Goal: Task Accomplishment & Management: Manage account settings

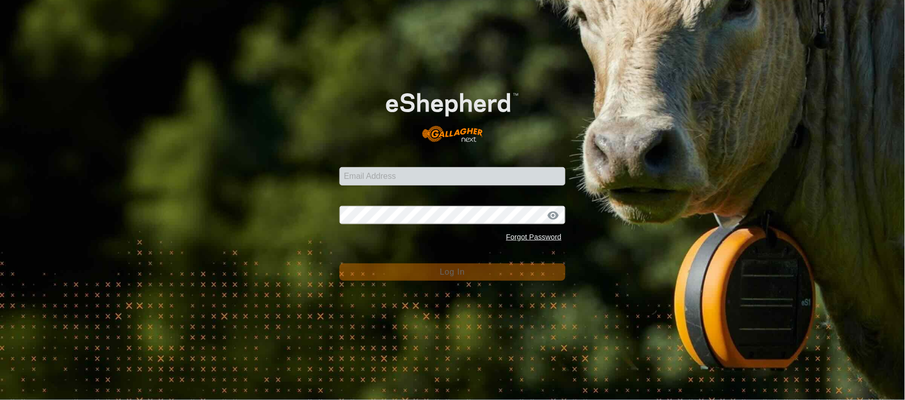
click at [419, 189] on form "Email Address Password Forgot Password Log In" at bounding box center [453, 177] width 227 height 206
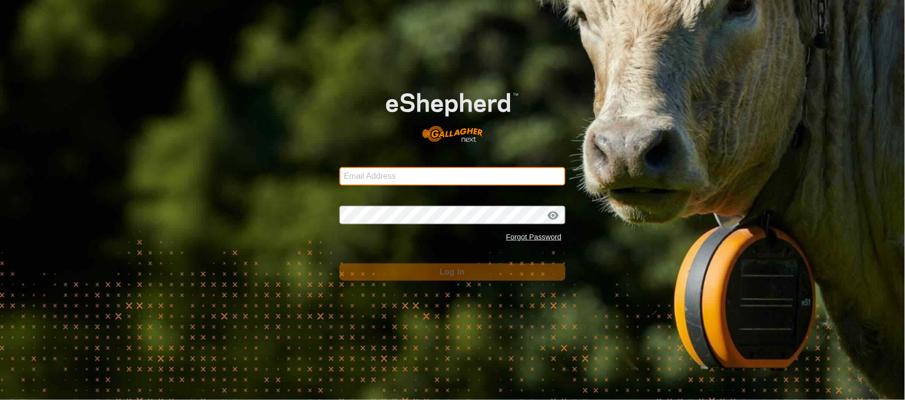
click at [423, 176] on input "Email Address" at bounding box center [453, 176] width 227 height 18
type input "[EMAIL_ADDRESS][PERSON_NAME][DOMAIN_NAME]"
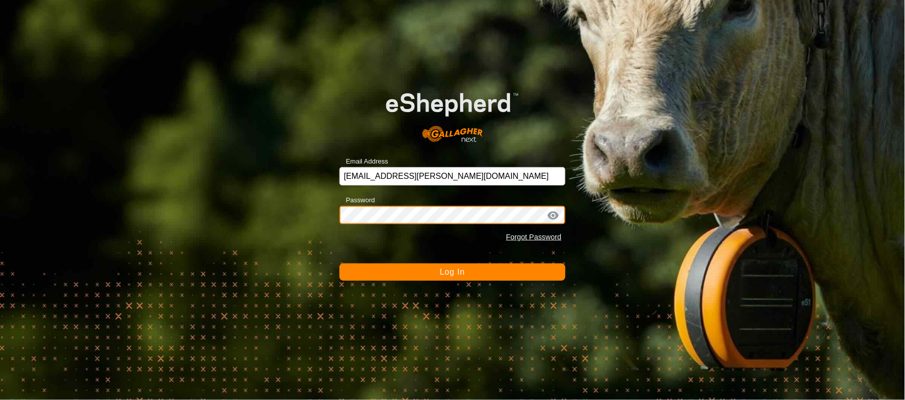
click at [340, 263] on button "Log In" at bounding box center [453, 271] width 227 height 17
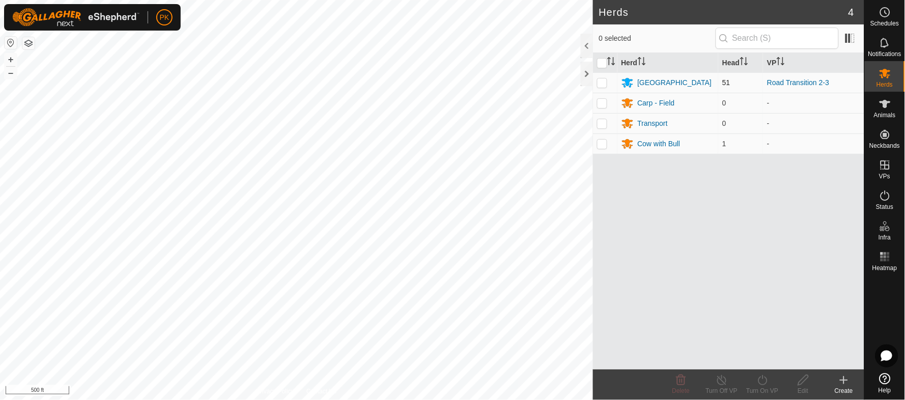
click at [598, 80] on p-checkbox at bounding box center [602, 82] width 10 height 8
checkbox input "true"
click at [883, 20] on span "Schedules" at bounding box center [885, 23] width 29 height 6
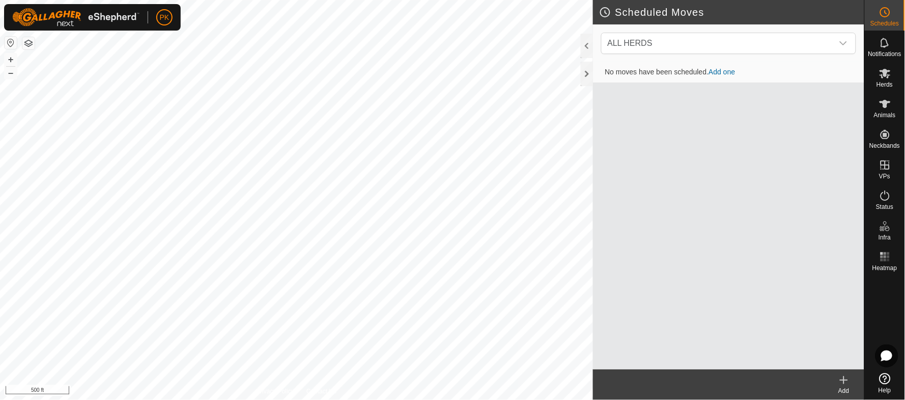
click at [732, 73] on link "Add one" at bounding box center [722, 72] width 26 height 8
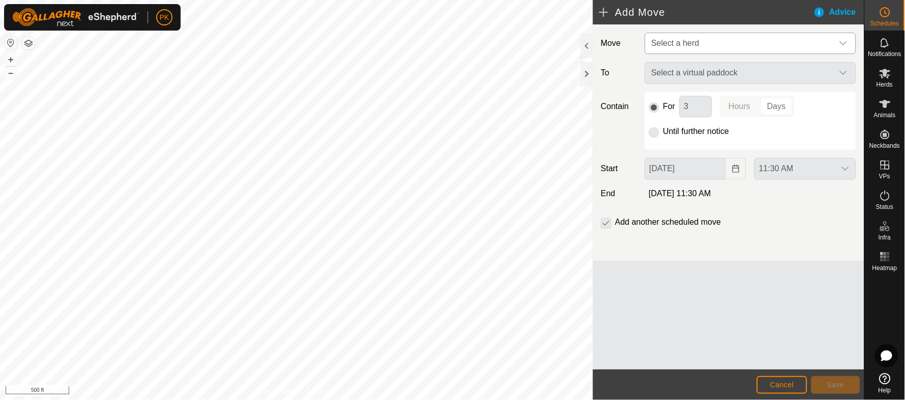
click at [731, 35] on span "Select a herd" at bounding box center [741, 43] width 186 height 20
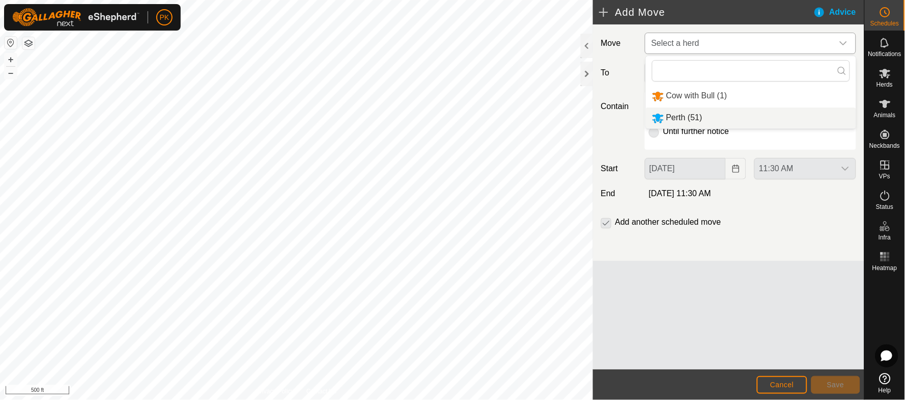
click at [691, 115] on li "Perth (51)" at bounding box center [751, 117] width 210 height 21
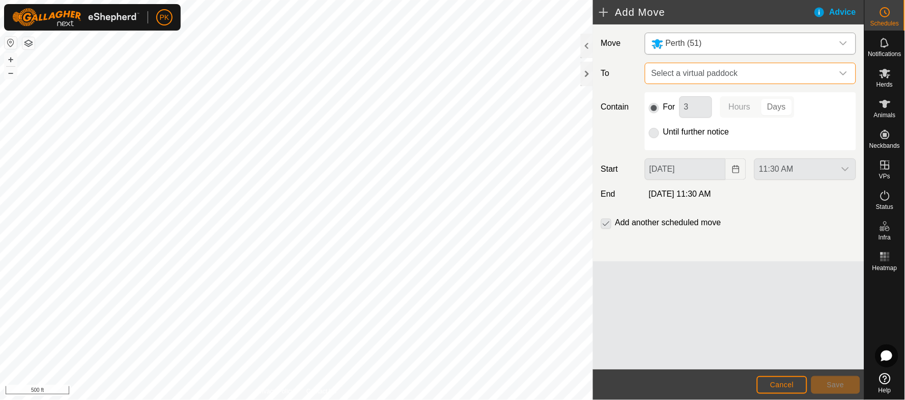
click at [721, 73] on span "Select a virtual paddock" at bounding box center [741, 73] width 186 height 20
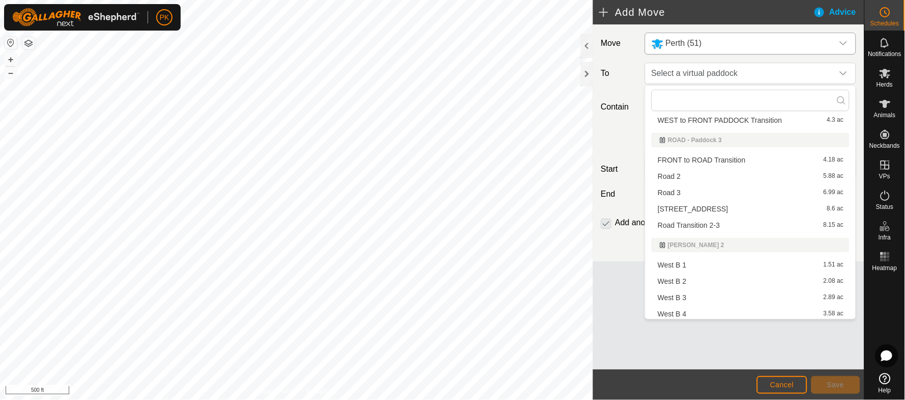
scroll to position [112, 0]
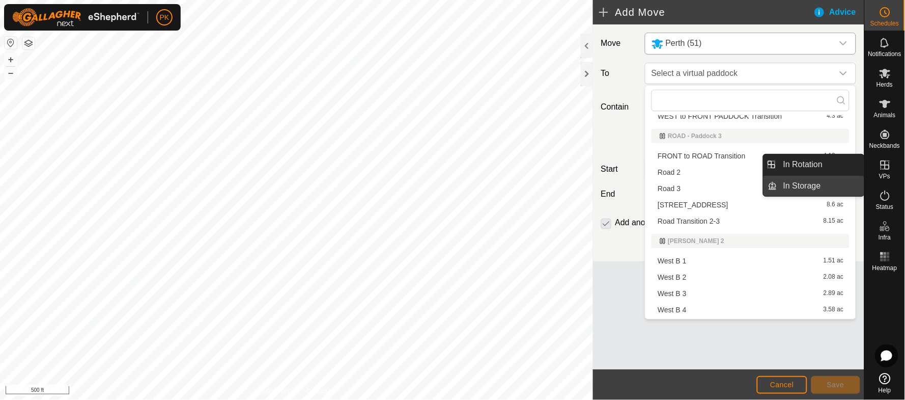
click at [796, 187] on link "In Storage" at bounding box center [821, 186] width 87 height 20
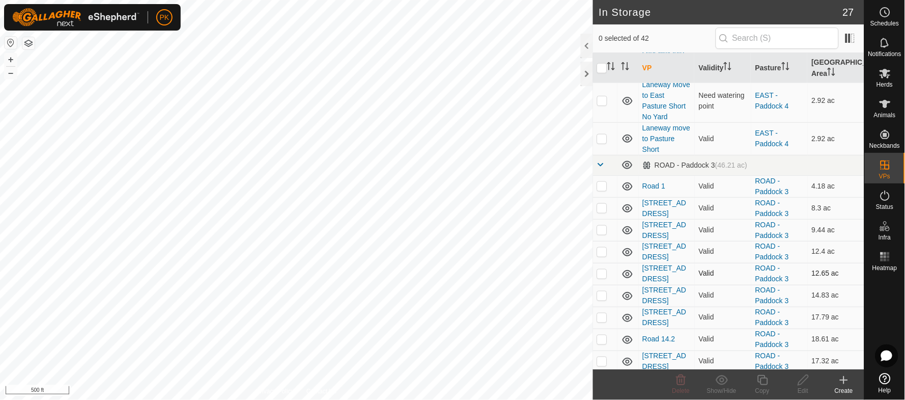
scroll to position [261, 0]
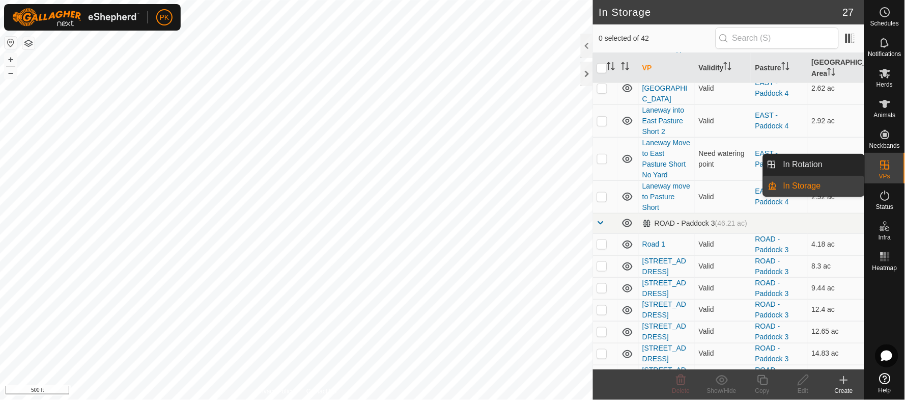
click at [817, 162] on link "In Rotation" at bounding box center [821, 164] width 87 height 20
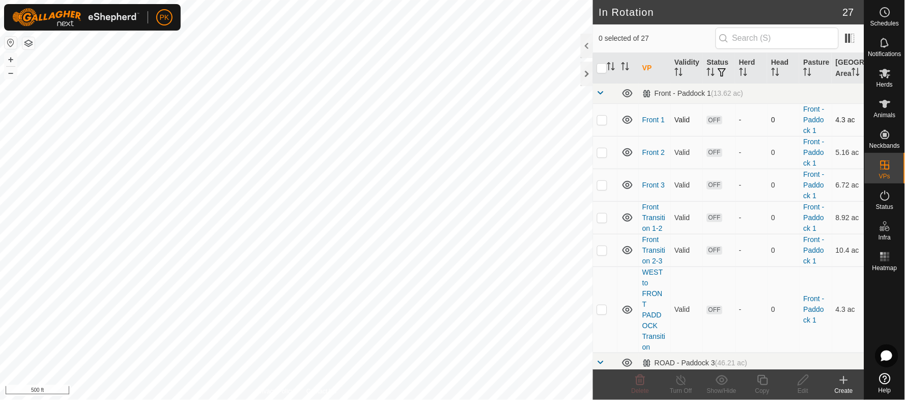
checkbox input "true"
click at [768, 384] on icon at bounding box center [763, 380] width 13 height 12
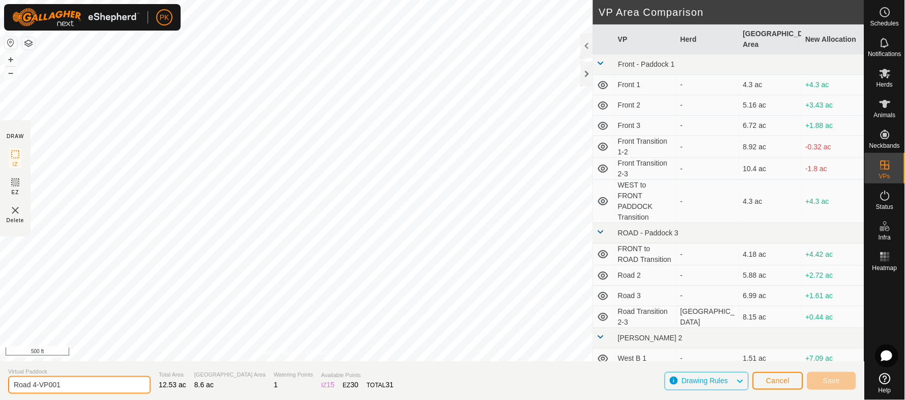
drag, startPoint x: 80, startPoint y: 380, endPoint x: 0, endPoint y: 403, distance: 83.8
click at [0, 399] on html "PK Schedules Notifications Herds Animals Neckbands VPs Status Infra Heatmap Hel…" at bounding box center [452, 200] width 905 height 400
type input "T"
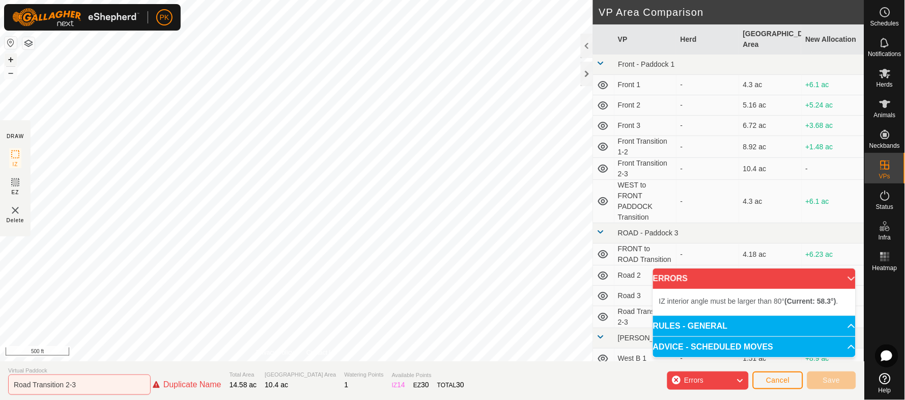
click at [9, 59] on button "+" at bounding box center [11, 59] width 12 height 12
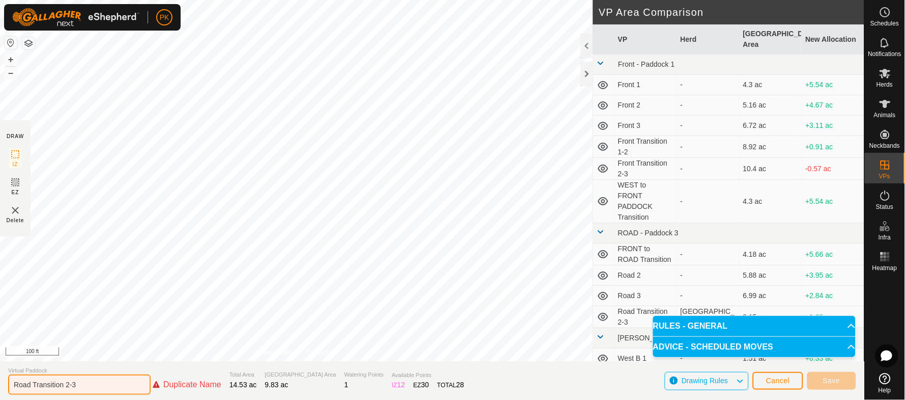
click at [99, 379] on input "Road Transition 2-3" at bounding box center [79, 384] width 143 height 20
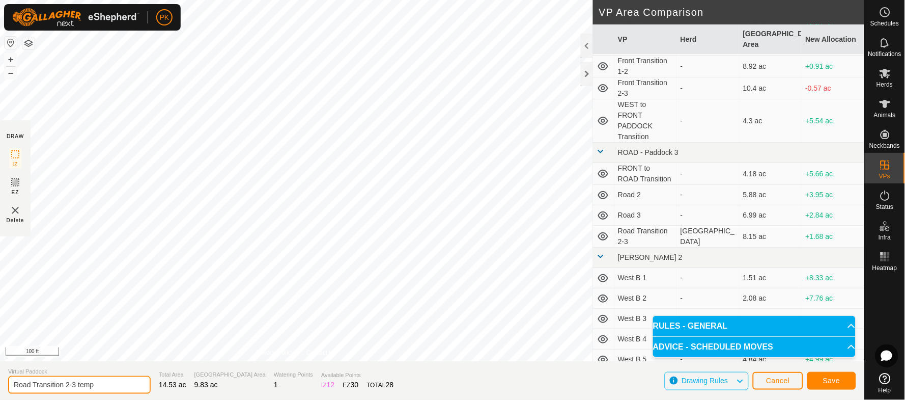
scroll to position [92, 0]
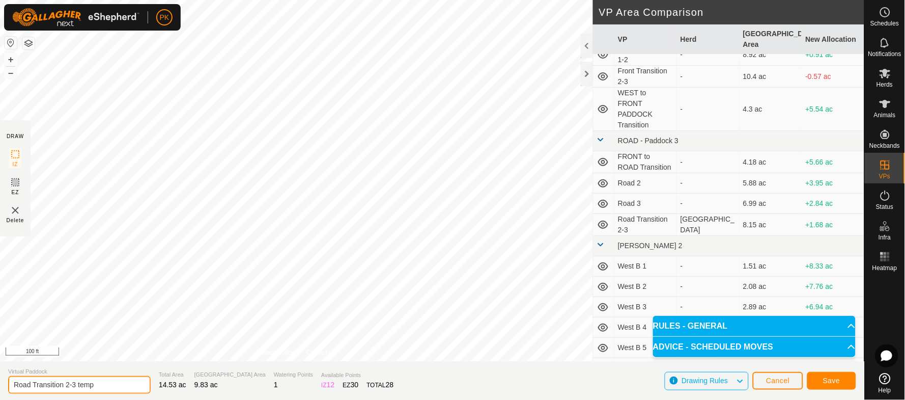
type input "Road Transition 2-3 temp"
click at [777, 374] on button "Cancel" at bounding box center [778, 381] width 50 height 18
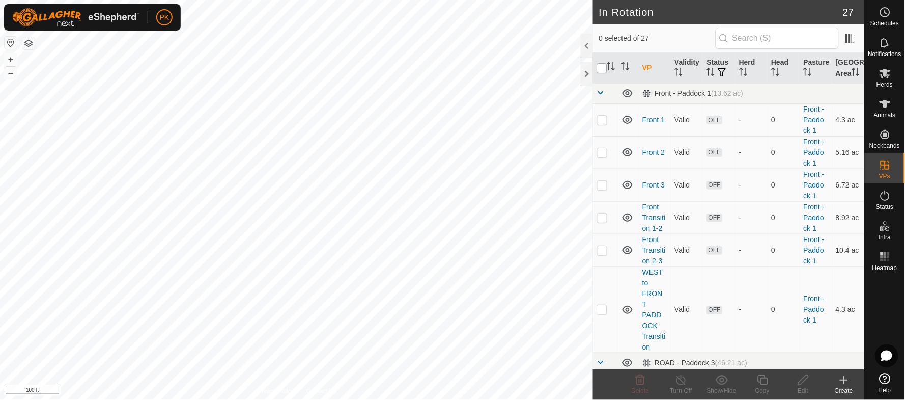
click at [597, 71] on input "checkbox" at bounding box center [602, 68] width 10 height 10
checkbox input "true"
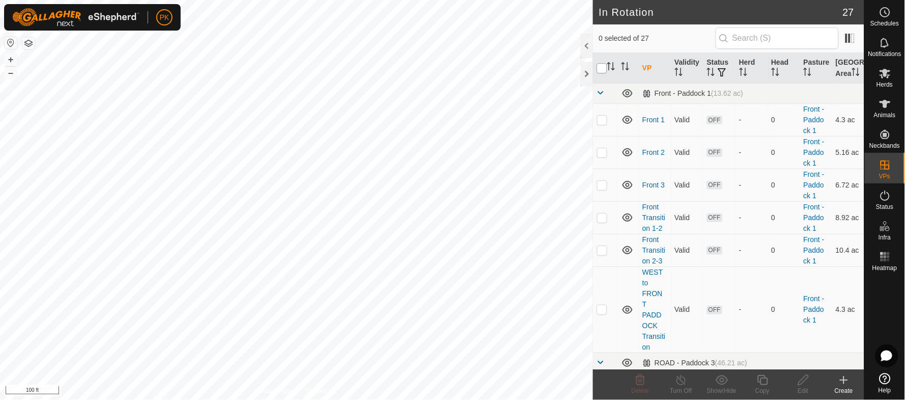
checkbox input "true"
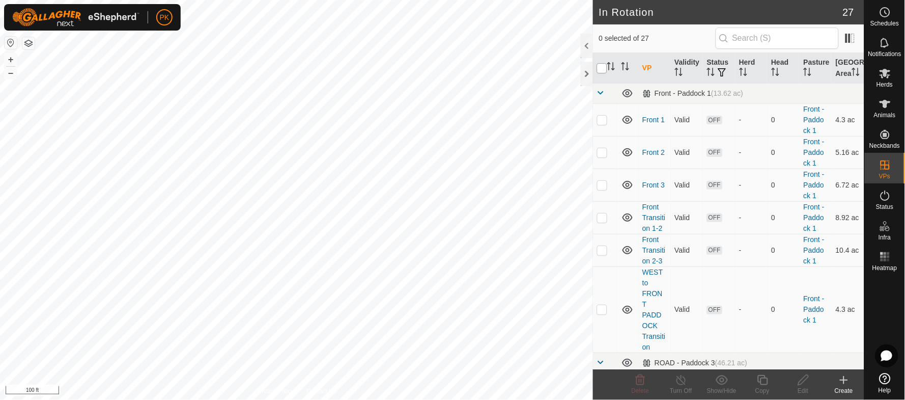
checkbox input "true"
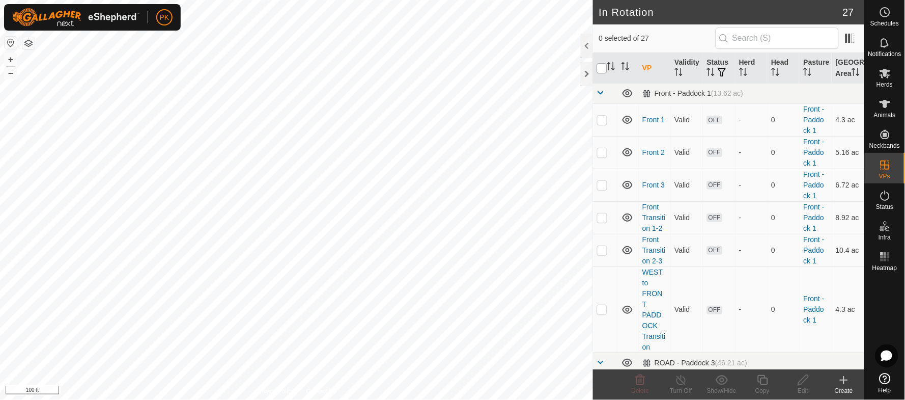
checkbox input "true"
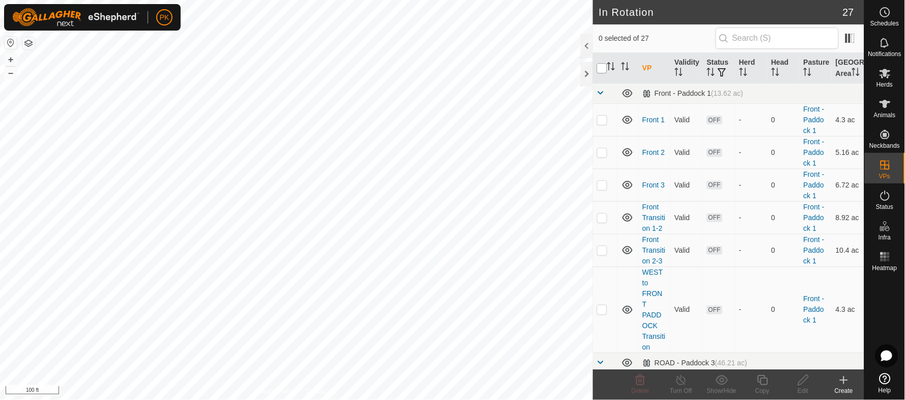
checkbox input "true"
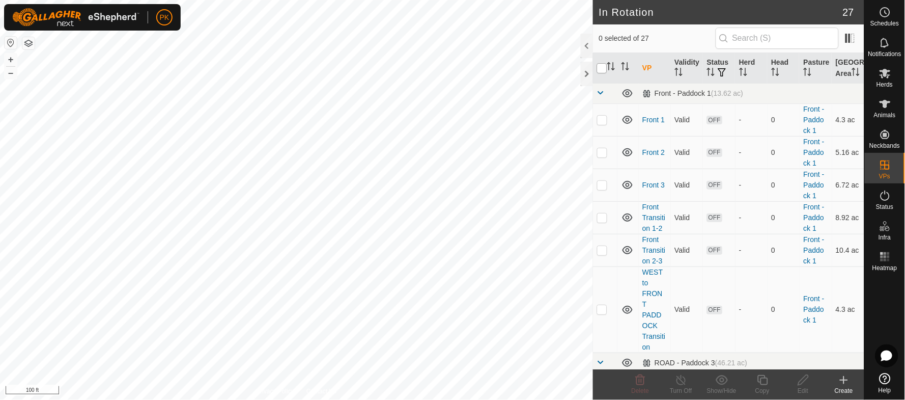
checkbox input "true"
click at [597, 71] on input "checkbox" at bounding box center [602, 68] width 10 height 10
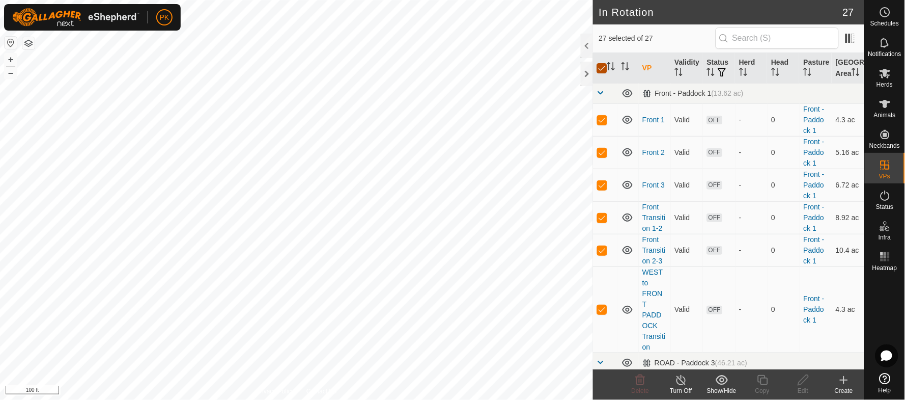
checkbox input "false"
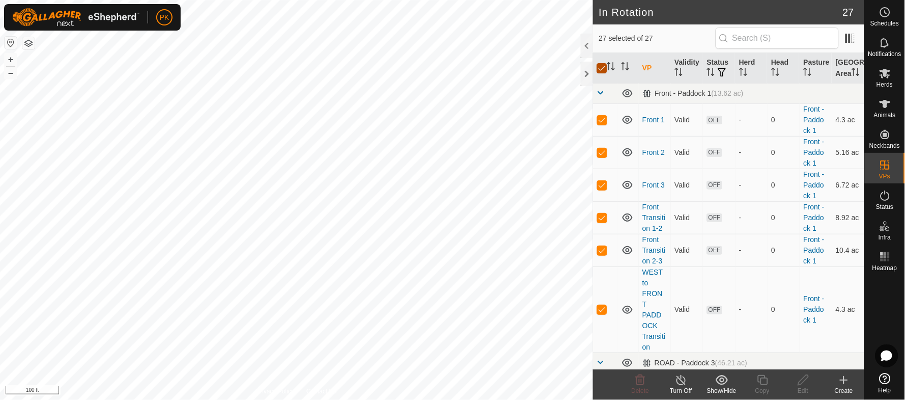
checkbox input "false"
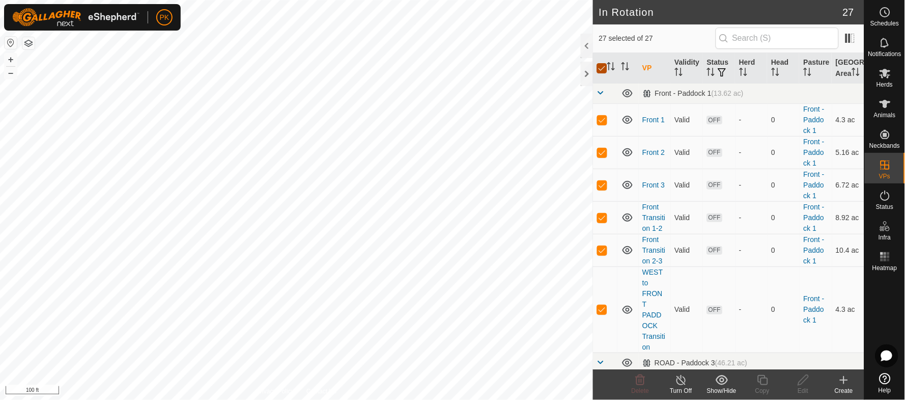
checkbox input "false"
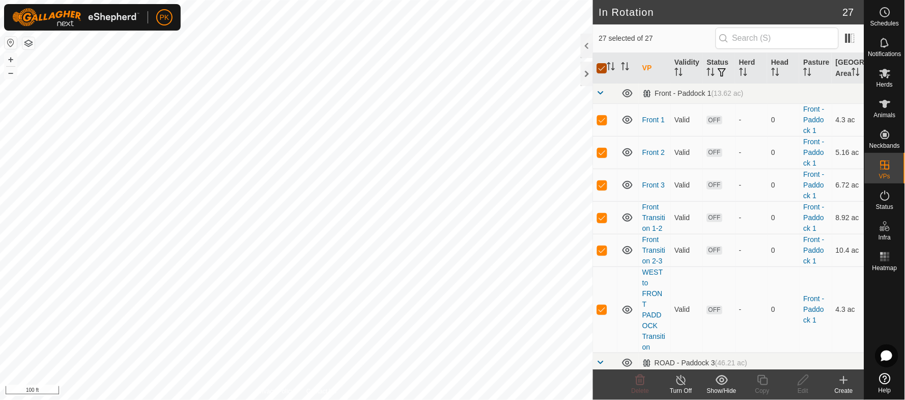
checkbox input "false"
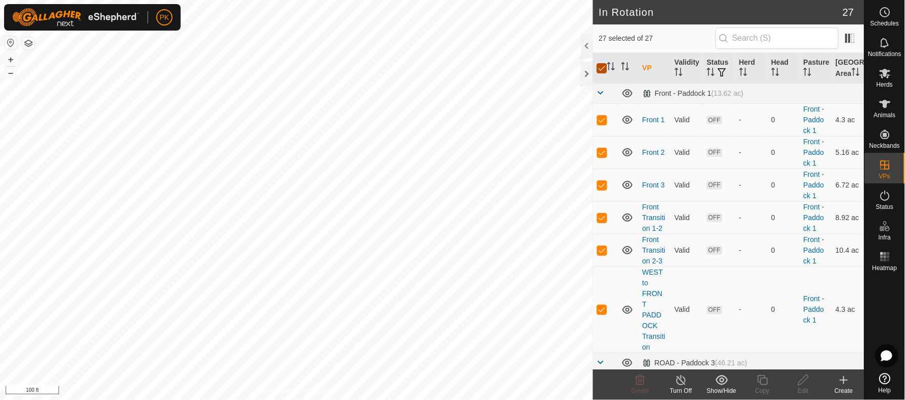
checkbox input "false"
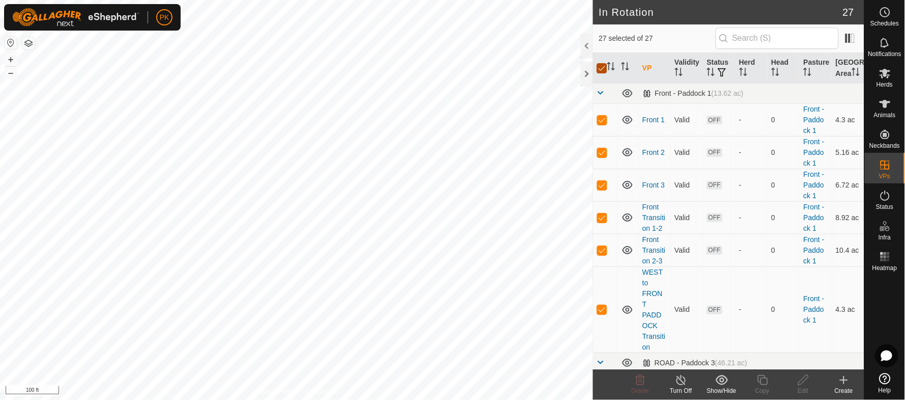
checkbox input "false"
click at [599, 98] on link at bounding box center [601, 94] width 8 height 8
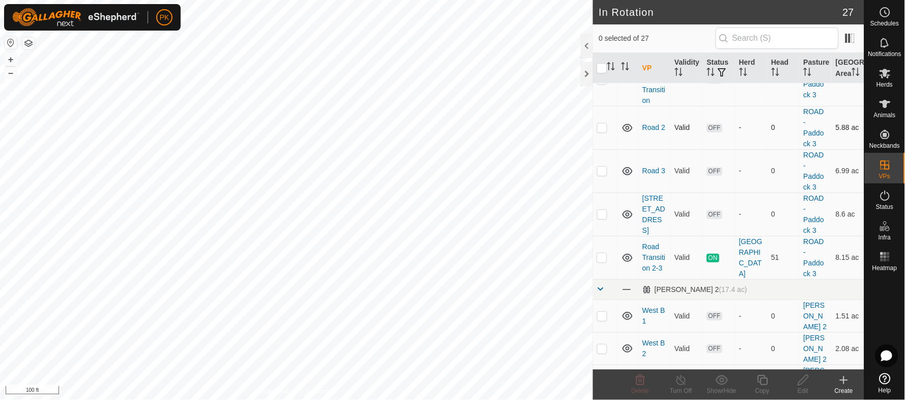
scroll to position [71, 0]
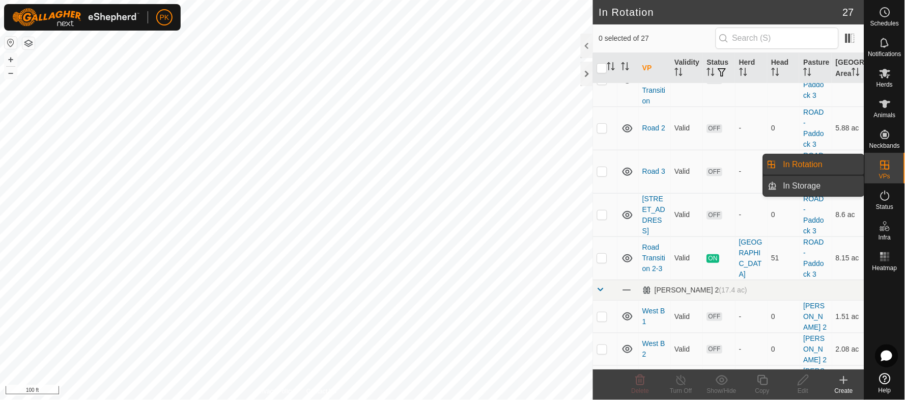
click at [807, 185] on link "In Storage" at bounding box center [821, 186] width 87 height 20
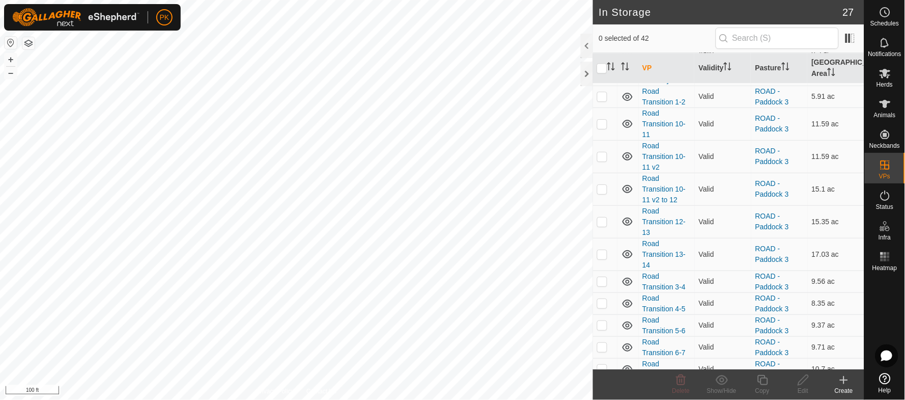
scroll to position [739, 0]
click at [648, 272] on link "Road Transition 3-4" at bounding box center [664, 279] width 43 height 19
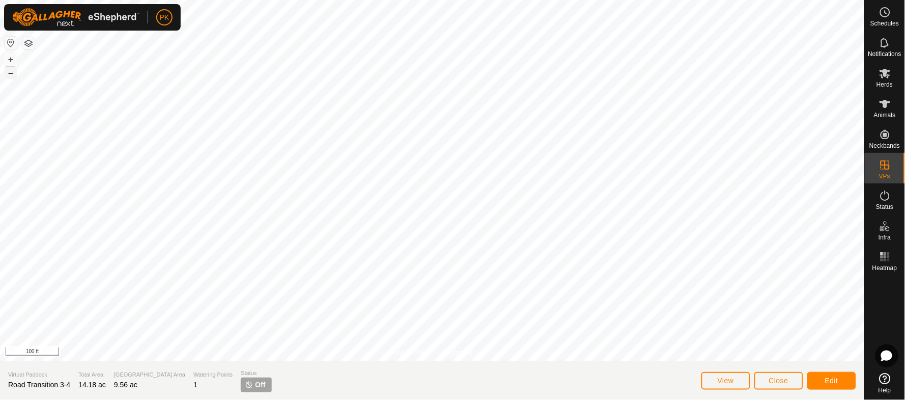
click at [10, 76] on button "–" at bounding box center [11, 73] width 12 height 12
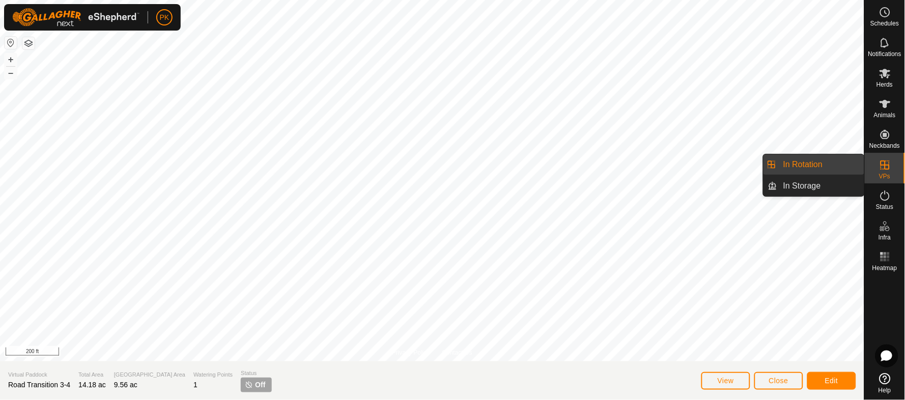
click at [800, 163] on link "In Rotation" at bounding box center [821, 164] width 87 height 20
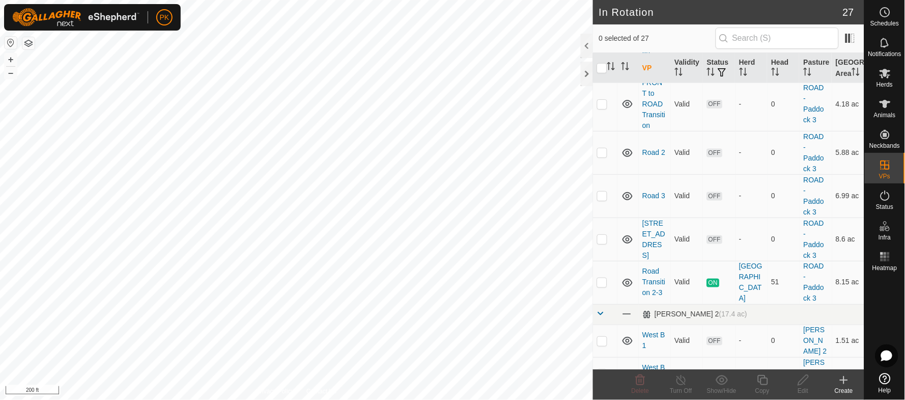
scroll to position [295, 0]
checkbox input "true"
click at [813, 384] on edit-svg-icon at bounding box center [803, 380] width 41 height 12
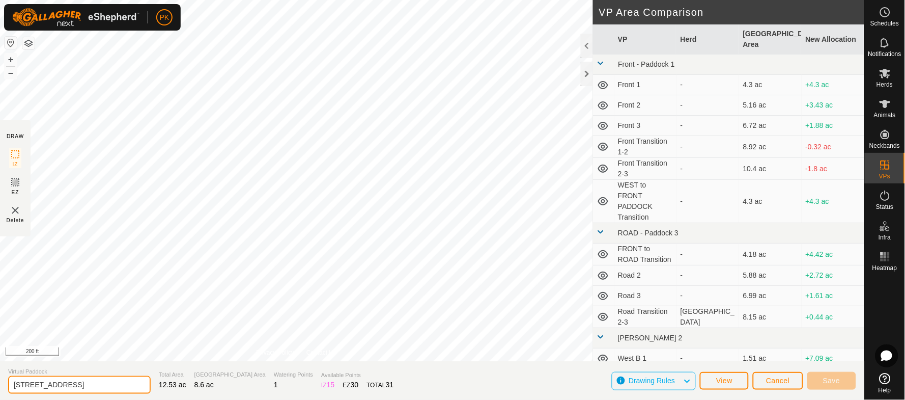
drag, startPoint x: 49, startPoint y: 386, endPoint x: 0, endPoint y: 395, distance: 50.2
click at [0, 395] on section "Virtual [GEOGRAPHIC_DATA] 4 Total Area 12.53 ac Grazing Area 8.6 ac Watering Po…" at bounding box center [432, 380] width 865 height 39
type input "Road Transition 3-4 v2"
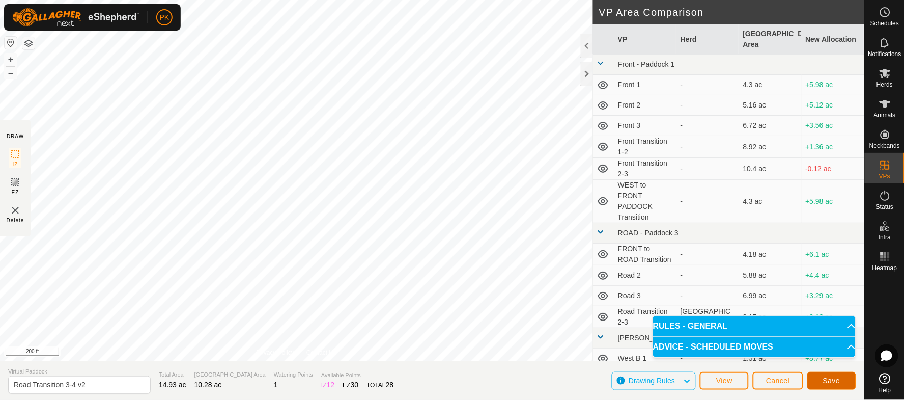
click at [832, 384] on button "Save" at bounding box center [832, 381] width 49 height 18
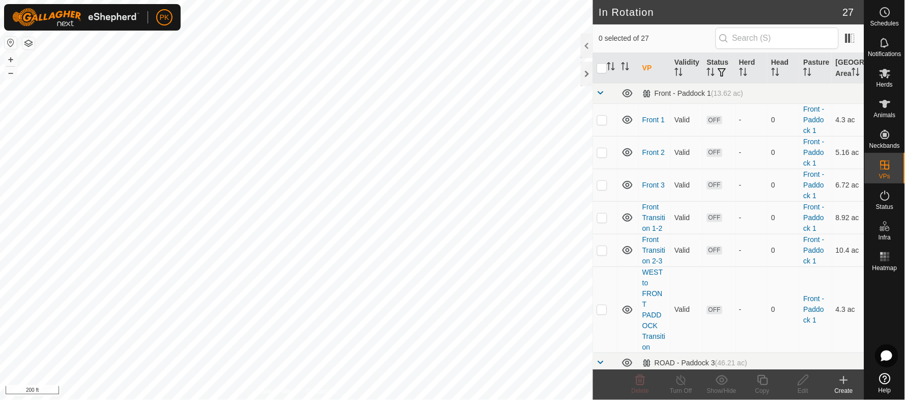
checkbox input "true"
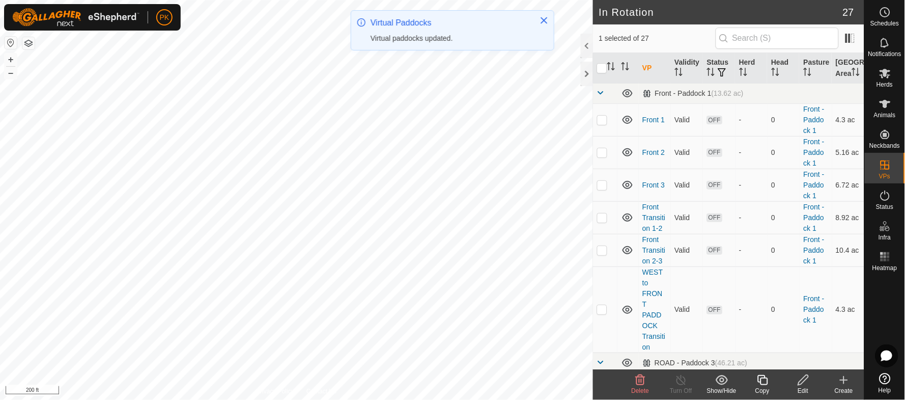
checkbox input "false"
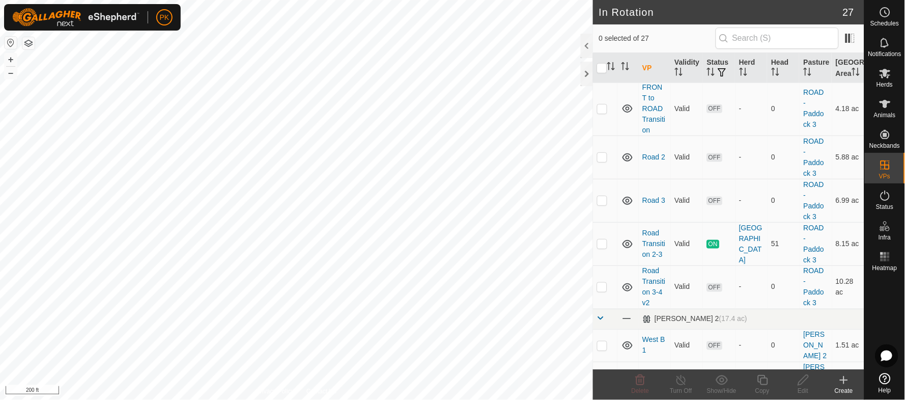
scroll to position [291, 0]
click at [645, 203] on link "Road 3" at bounding box center [654, 201] width 23 height 8
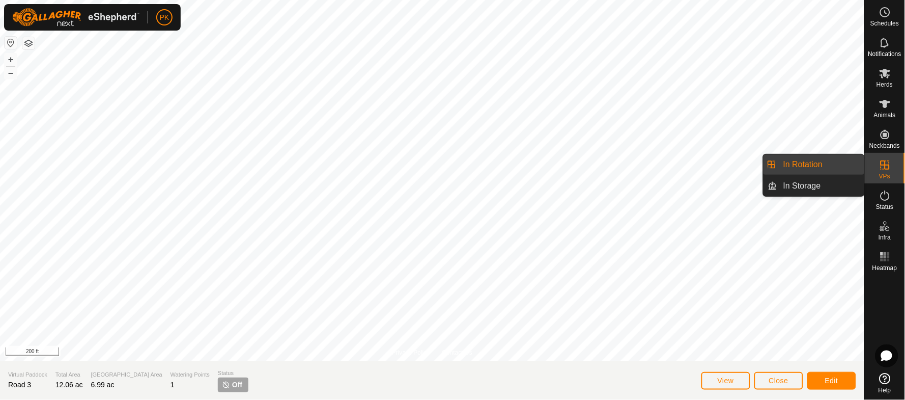
click at [812, 186] on link "In Storage" at bounding box center [821, 186] width 87 height 20
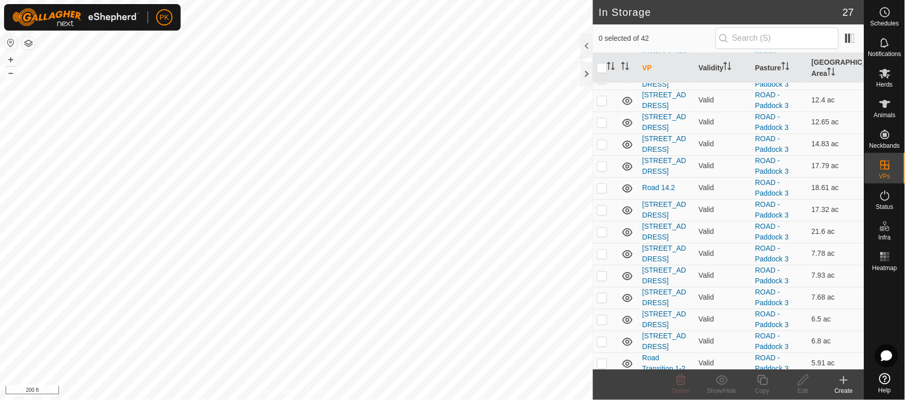
scroll to position [470, 0]
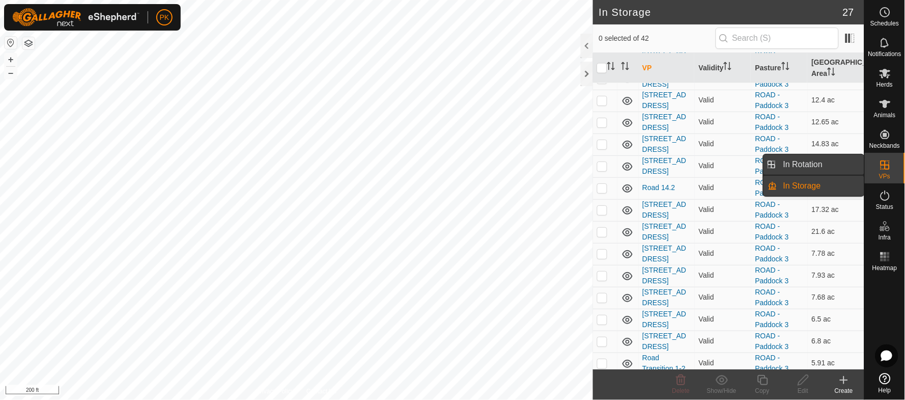
click at [802, 159] on link "In Rotation" at bounding box center [821, 164] width 87 height 20
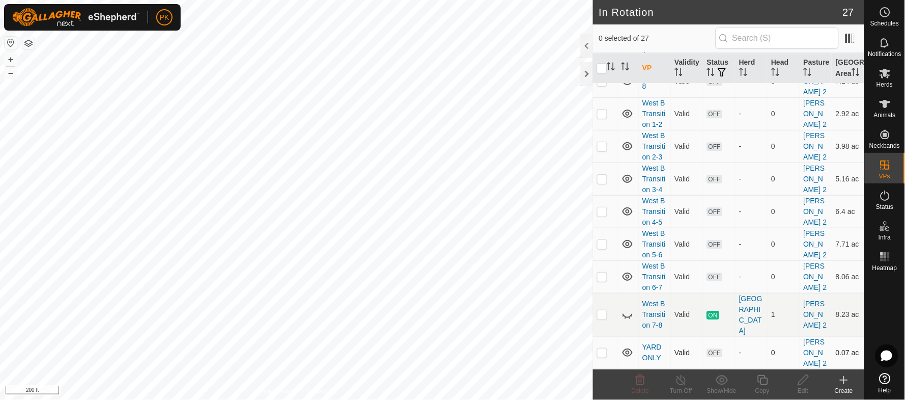
scroll to position [955, 0]
click at [626, 309] on icon at bounding box center [628, 315] width 12 height 12
click at [603, 310] on p-checkbox at bounding box center [602, 314] width 10 height 8
checkbox input "true"
click at [681, 385] on icon at bounding box center [681, 380] width 9 height 10
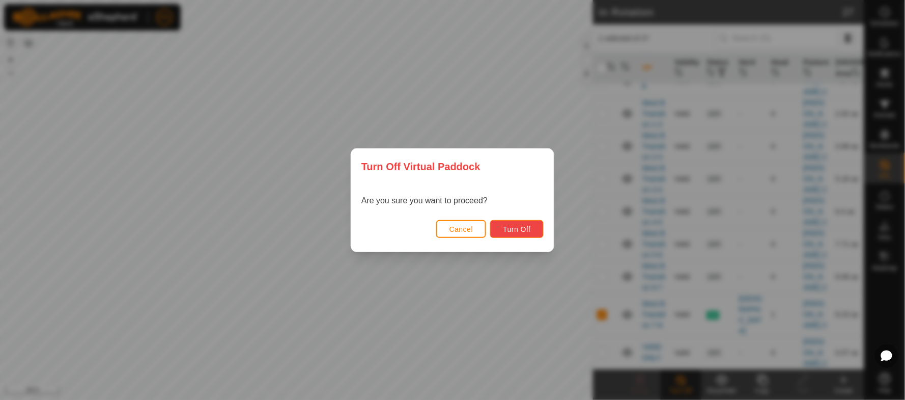
click at [530, 233] on button "Turn Off" at bounding box center [516, 229] width 53 height 18
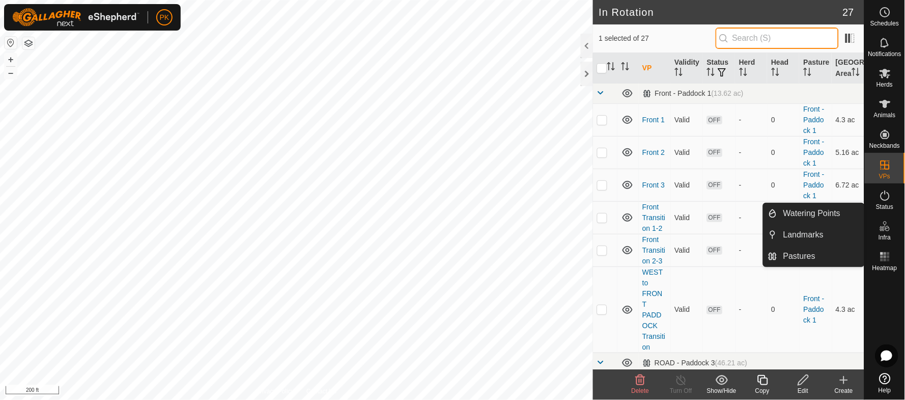
click at [758, 42] on input "text" at bounding box center [777, 37] width 123 height 21
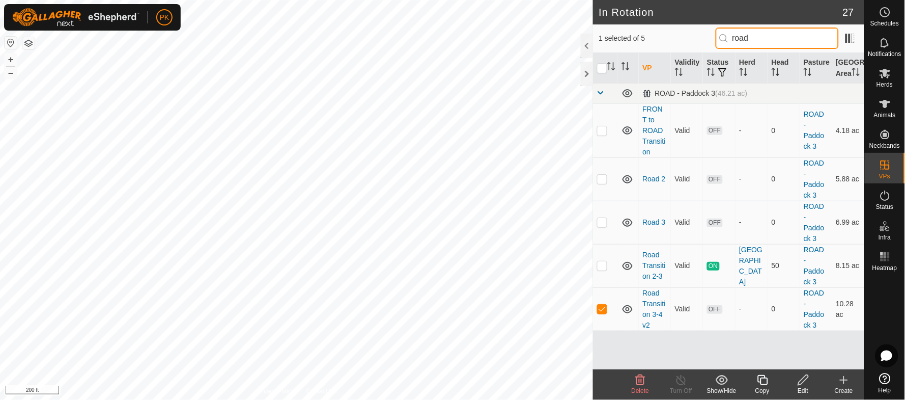
type input "road"
click at [770, 379] on copy-svg-icon at bounding box center [762, 380] width 41 height 12
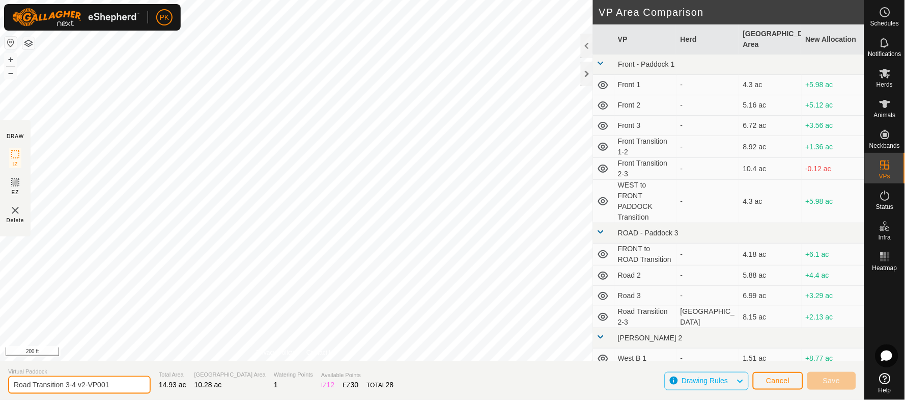
drag, startPoint x: 71, startPoint y: 386, endPoint x: 34, endPoint y: 384, distance: 37.2
click at [34, 384] on input "Road Transition 3-4 v2-VP001" at bounding box center [79, 385] width 143 height 18
click at [89, 385] on input "Road 4 v2-VP001" at bounding box center [79, 385] width 143 height 18
type input "[STREET_ADDRESS]"
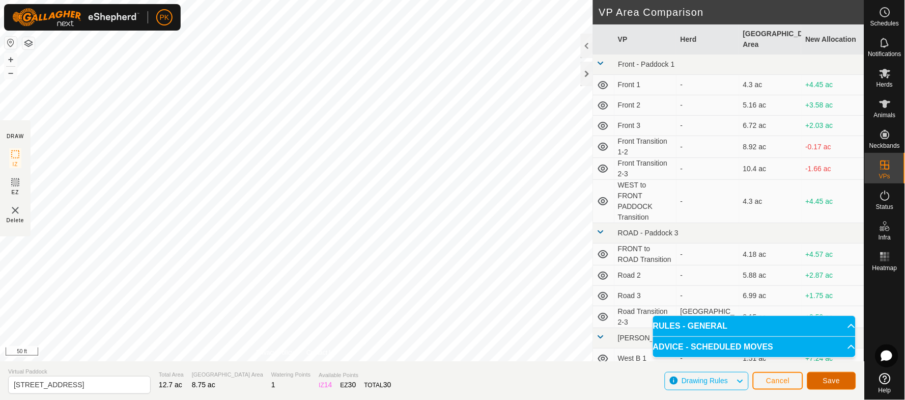
click at [828, 378] on span "Save" at bounding box center [831, 380] width 17 height 8
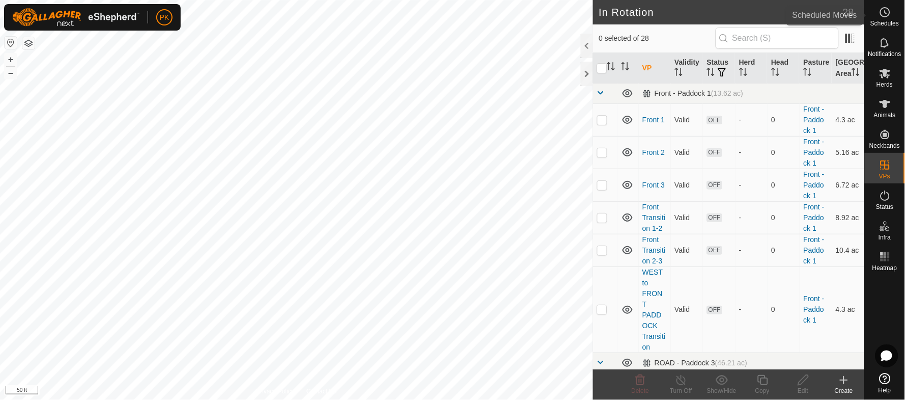
click at [895, 14] on div "Schedules" at bounding box center [885, 15] width 40 height 31
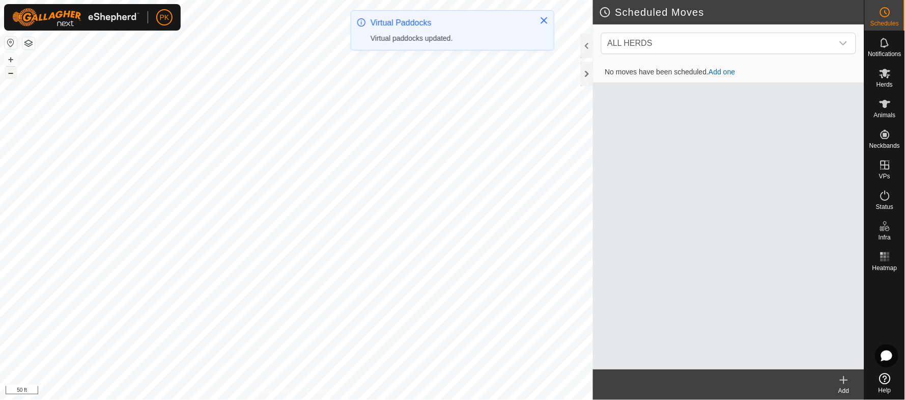
click at [8, 74] on button "–" at bounding box center [11, 73] width 12 height 12
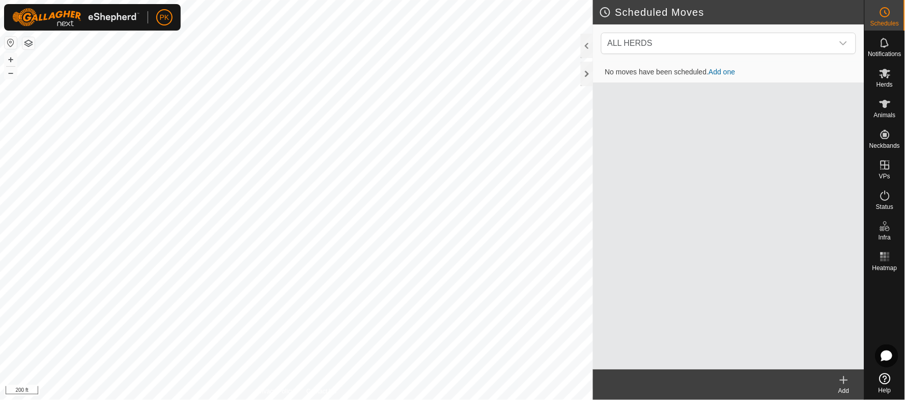
click at [720, 77] on td "No moves have been scheduled. Add one" at bounding box center [728, 72] width 271 height 20
click at [727, 73] on link "Add one" at bounding box center [722, 72] width 26 height 8
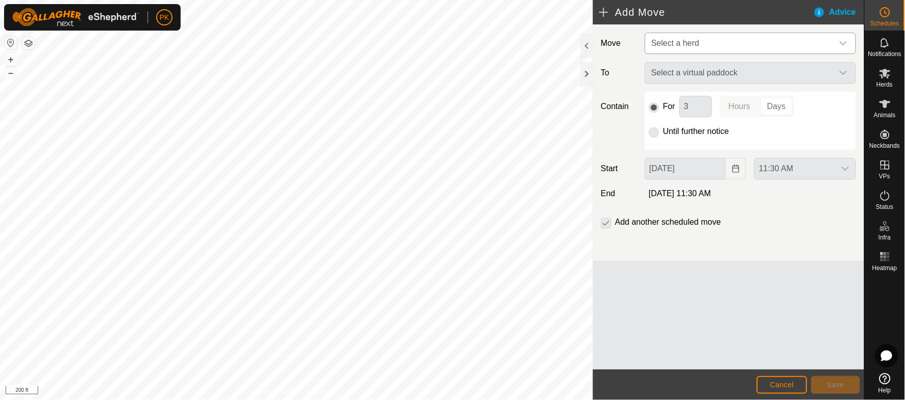
click at [736, 45] on span "Select a herd" at bounding box center [741, 43] width 186 height 20
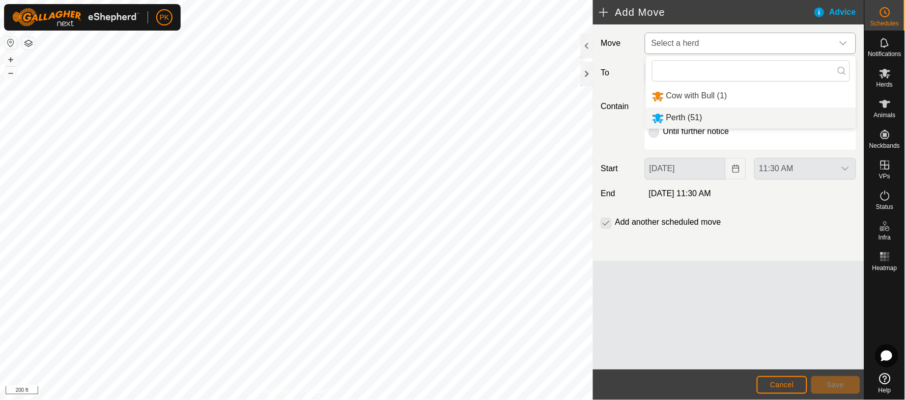
click at [712, 112] on li "Perth (51)" at bounding box center [751, 117] width 210 height 21
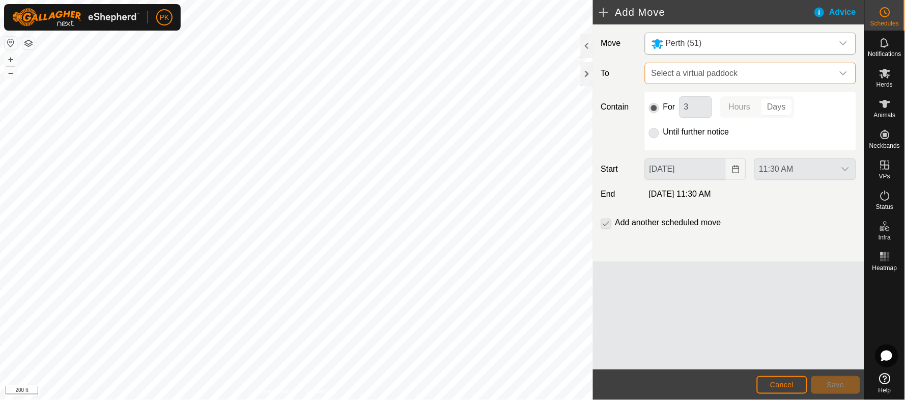
click at [717, 73] on span "Select a virtual paddock" at bounding box center [741, 73] width 186 height 20
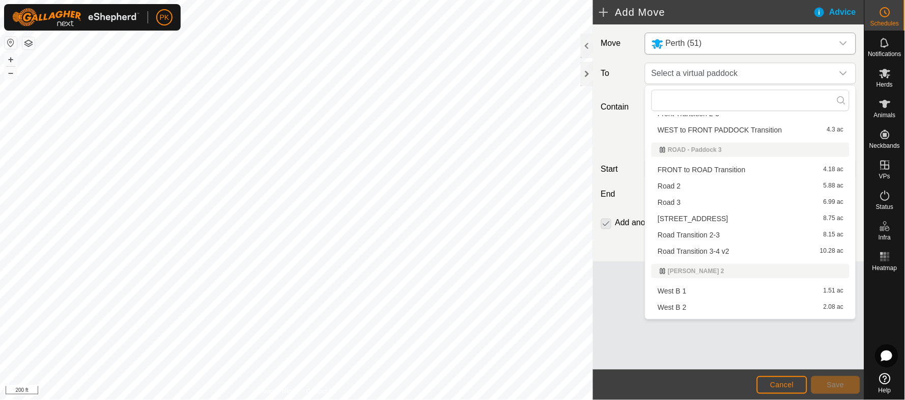
scroll to position [99, 0]
click at [716, 248] on li "Road Transition 3-4 v2 10.28 ac" at bounding box center [751, 249] width 198 height 15
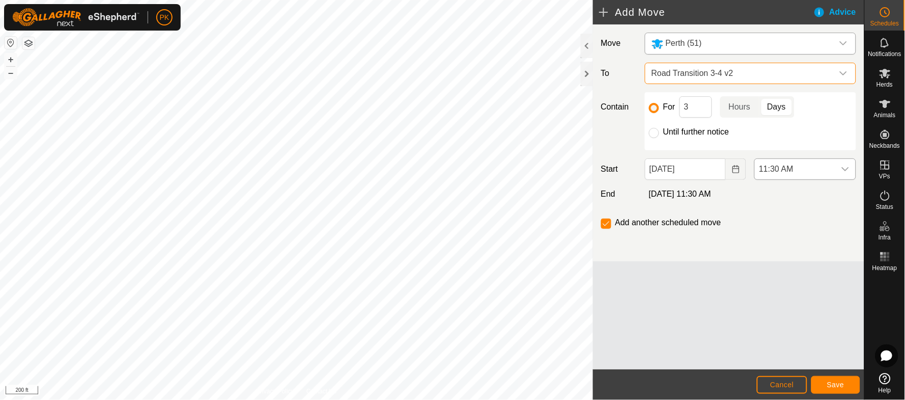
click at [846, 167] on icon "dropdown trigger" at bounding box center [846, 169] width 8 height 8
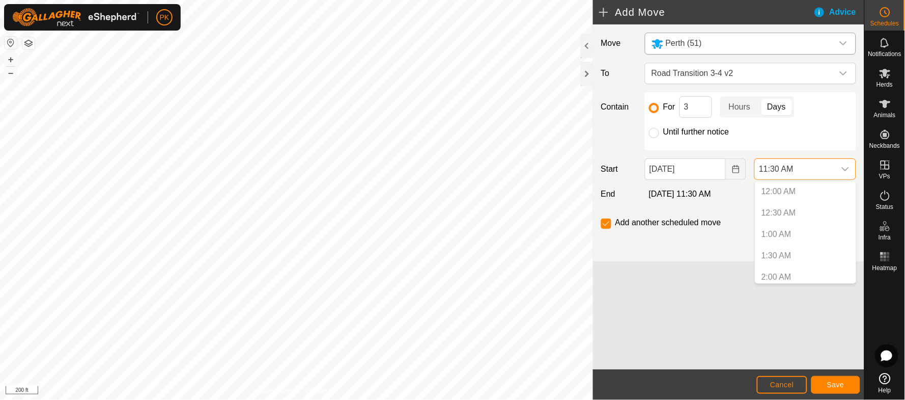
scroll to position [410, 0]
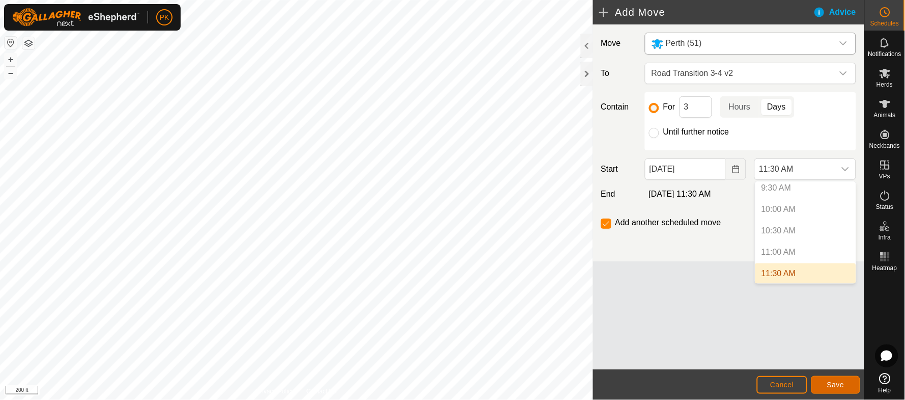
click at [836, 384] on span "Save" at bounding box center [835, 384] width 17 height 8
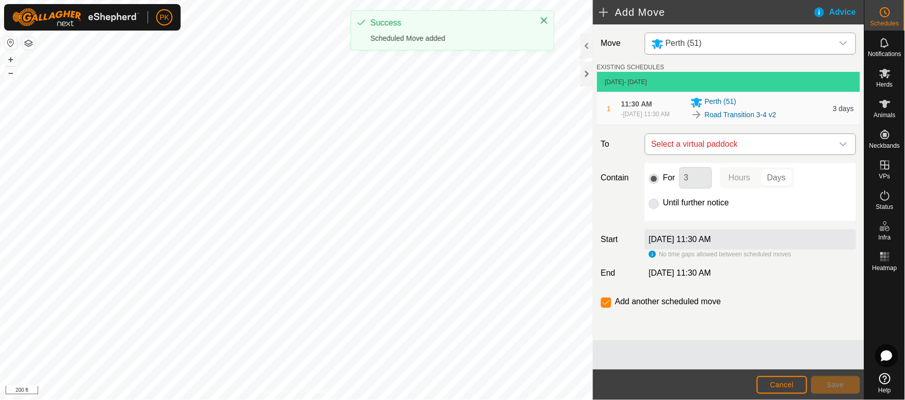
click at [848, 147] on div "dropdown trigger" at bounding box center [844, 144] width 20 height 20
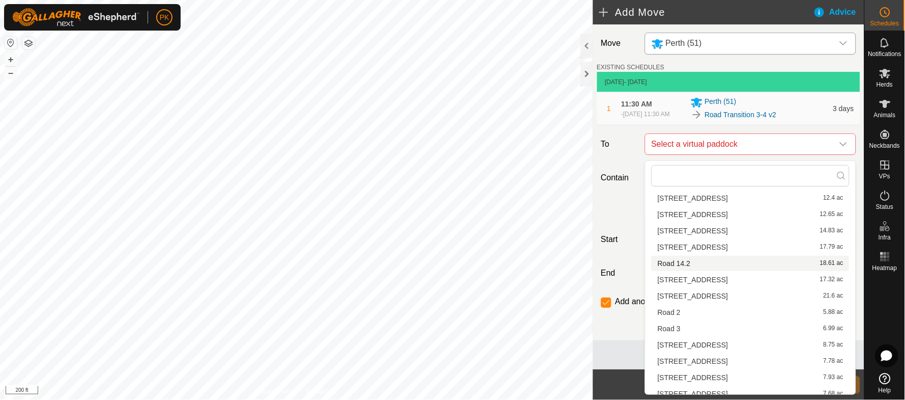
scroll to position [132, 0]
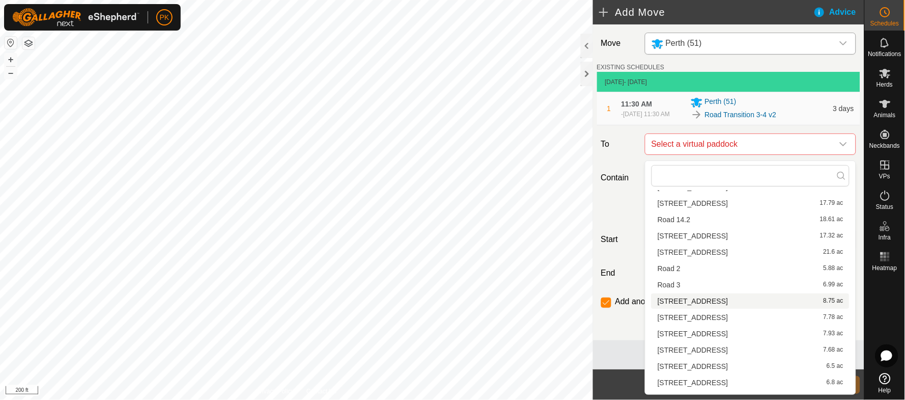
click at [712, 299] on li "Road 4 8.75 ac" at bounding box center [751, 300] width 198 height 15
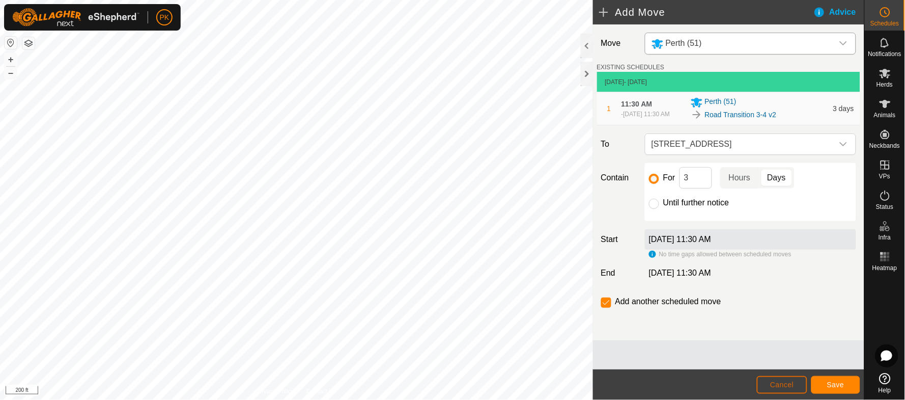
click at [786, 381] on span "Cancel" at bounding box center [782, 384] width 24 height 8
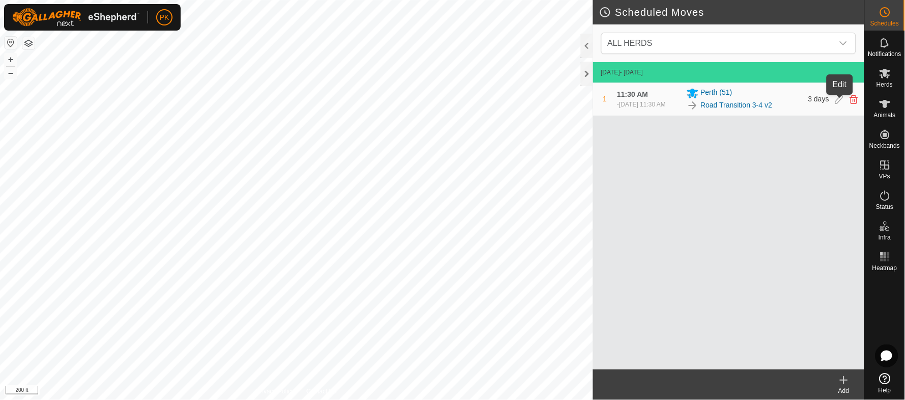
click at [839, 100] on icon at bounding box center [840, 99] width 8 height 9
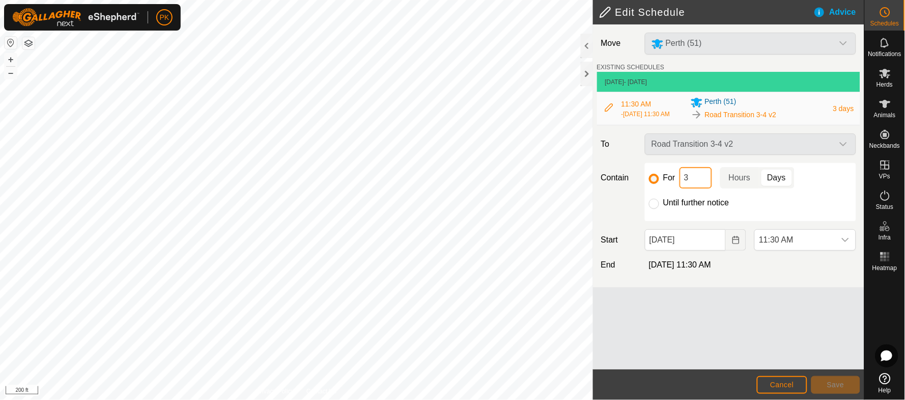
drag, startPoint x: 699, startPoint y: 180, endPoint x: 646, endPoint y: 190, distance: 53.8
click at [646, 190] on div "For 3 Hours Days Until further notice" at bounding box center [750, 192] width 211 height 58
drag, startPoint x: 700, startPoint y: 180, endPoint x: 654, endPoint y: 187, distance: 46.4
click at [654, 187] on div "For 2 Hours Days" at bounding box center [750, 177] width 203 height 21
type input "3"
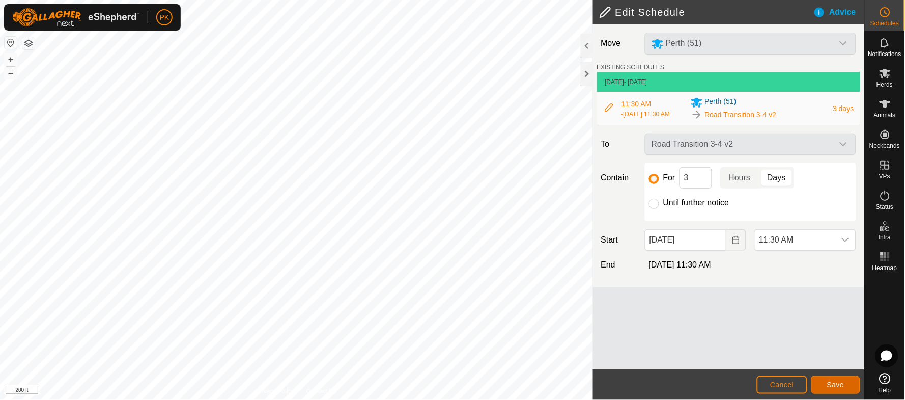
click at [839, 381] on span "Save" at bounding box center [835, 384] width 17 height 8
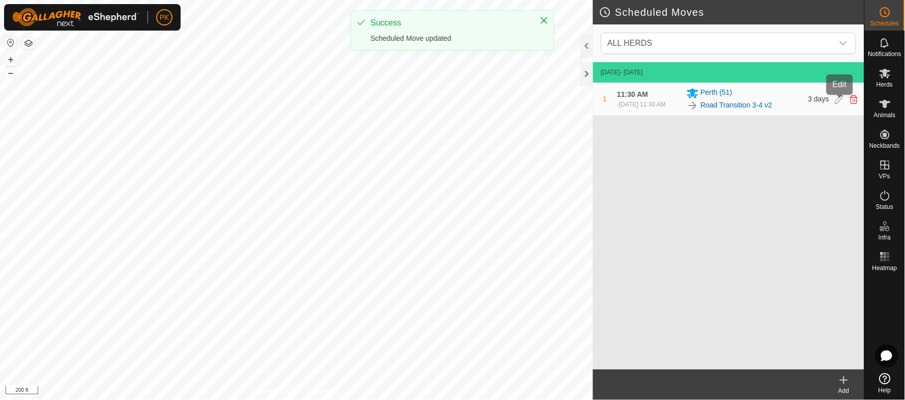
click at [842, 102] on icon at bounding box center [840, 99] width 8 height 9
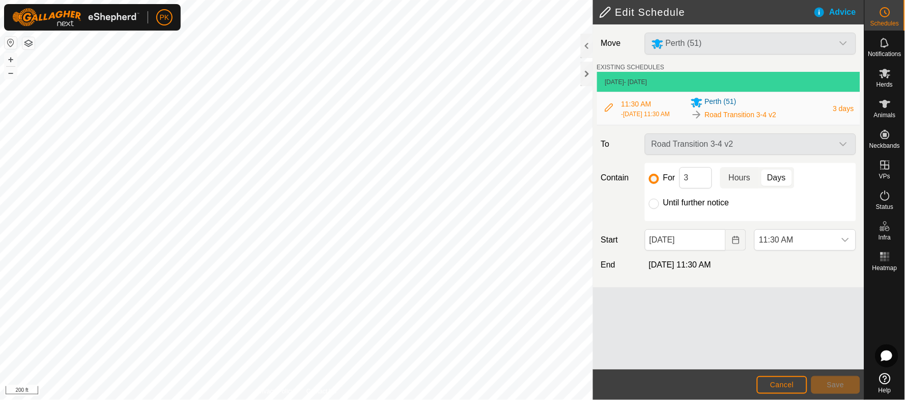
click at [741, 183] on p-togglebutton "Hours" at bounding box center [739, 177] width 39 height 21
click at [826, 380] on button "Save" at bounding box center [836, 385] width 49 height 18
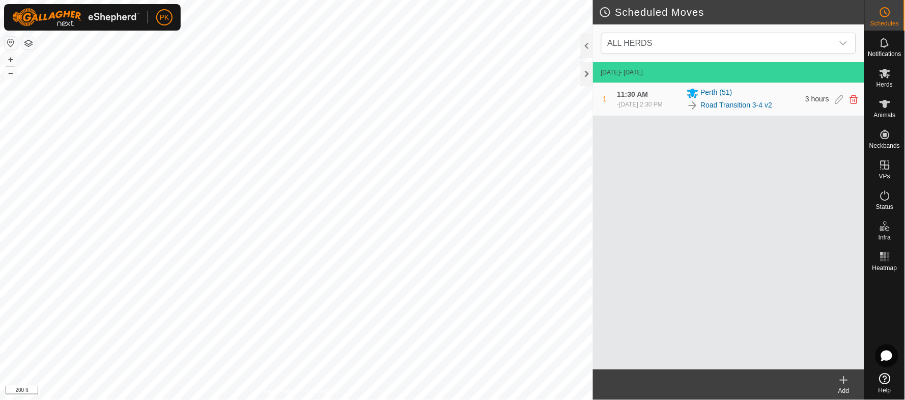
click at [848, 375] on icon at bounding box center [844, 380] width 12 height 12
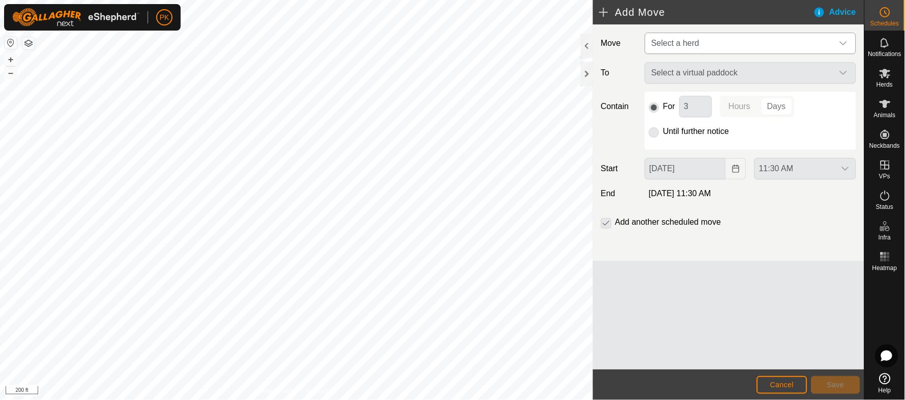
click at [810, 44] on span "Select a herd" at bounding box center [741, 43] width 186 height 20
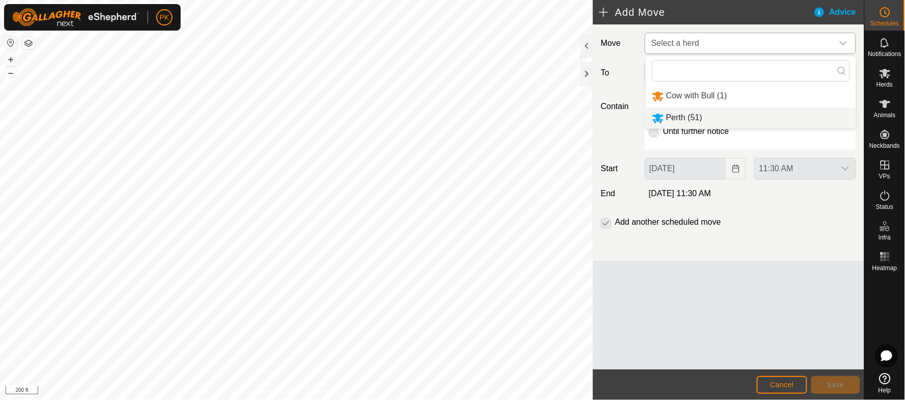
click at [719, 117] on li "Perth (51)" at bounding box center [751, 117] width 210 height 21
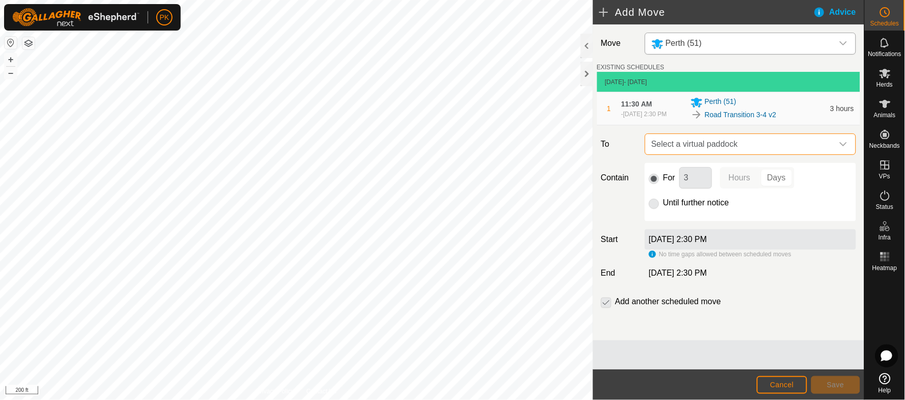
click at [806, 150] on span "Select a virtual paddock" at bounding box center [741, 144] width 186 height 20
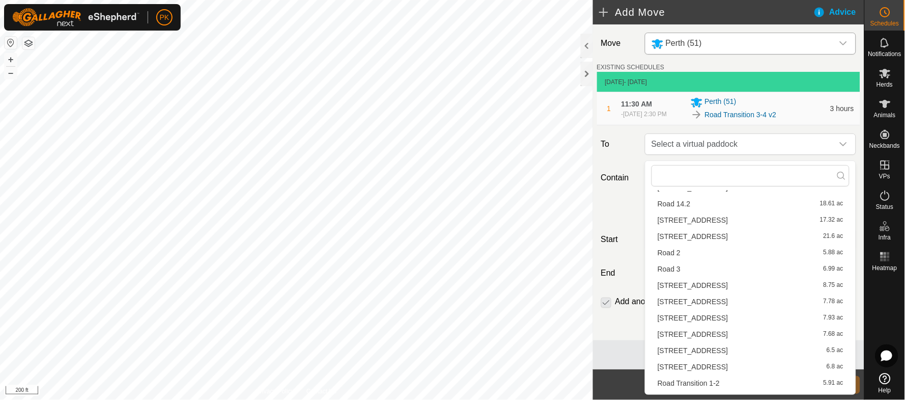
scroll to position [149, 0]
click at [724, 284] on li "Road 4 8.75 ac" at bounding box center [751, 284] width 198 height 15
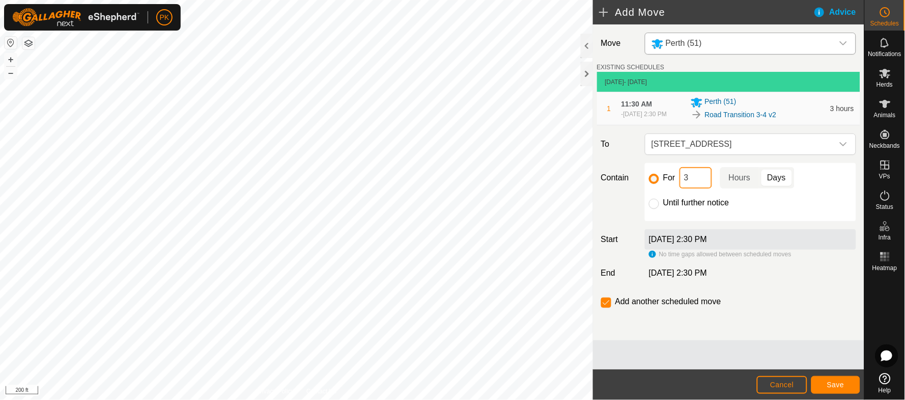
drag, startPoint x: 703, startPoint y: 182, endPoint x: 660, endPoint y: 185, distance: 42.9
click at [660, 185] on div "For 3 Hours Days" at bounding box center [750, 177] width 203 height 21
type input "2"
click at [836, 380] on span "Save" at bounding box center [835, 384] width 17 height 8
